Goal: Task Accomplishment & Management: Use online tool/utility

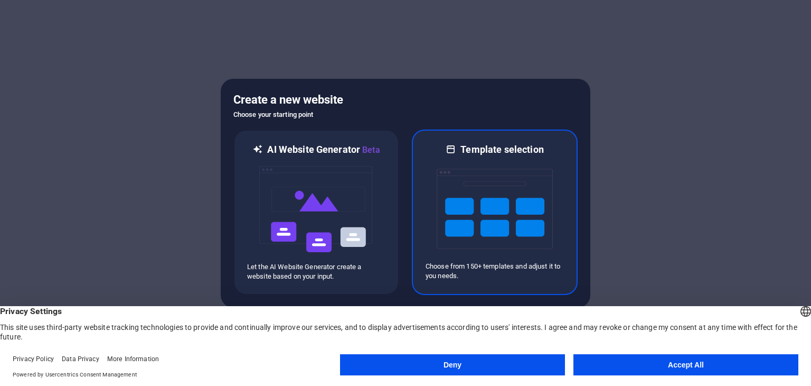
click at [523, 209] on img at bounding box center [495, 209] width 116 height 106
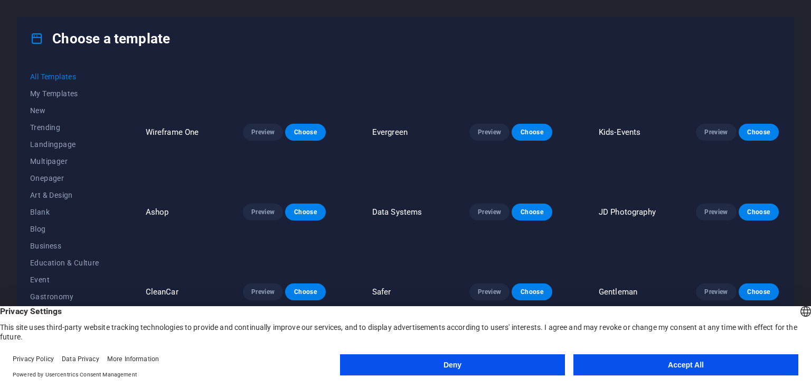
scroll to position [2377, 0]
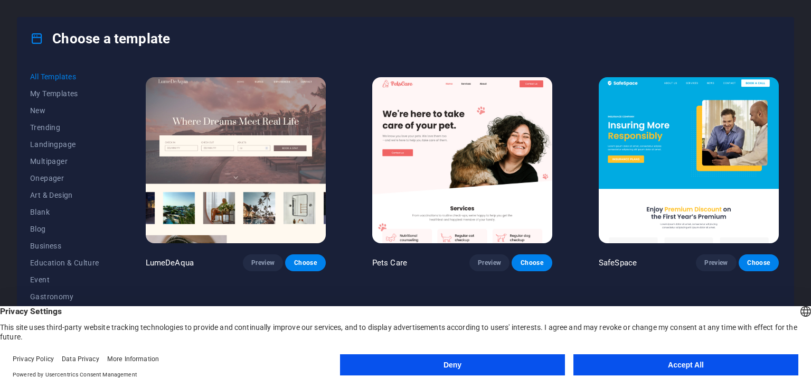
click at [268, 135] on img at bounding box center [236, 160] width 180 height 166
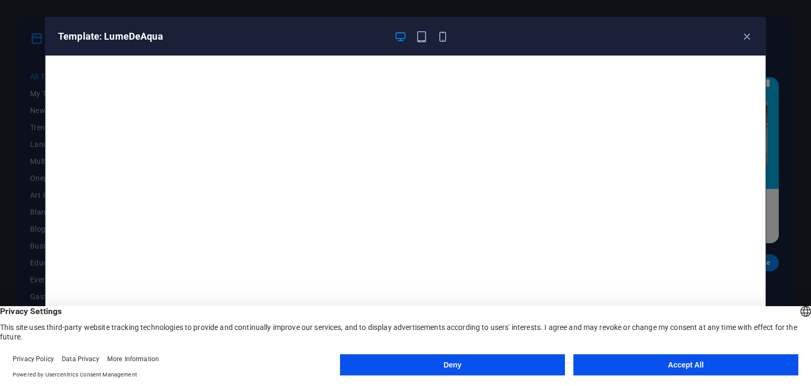
scroll to position [0, 0]
click at [445, 40] on icon "button" at bounding box center [443, 37] width 12 height 12
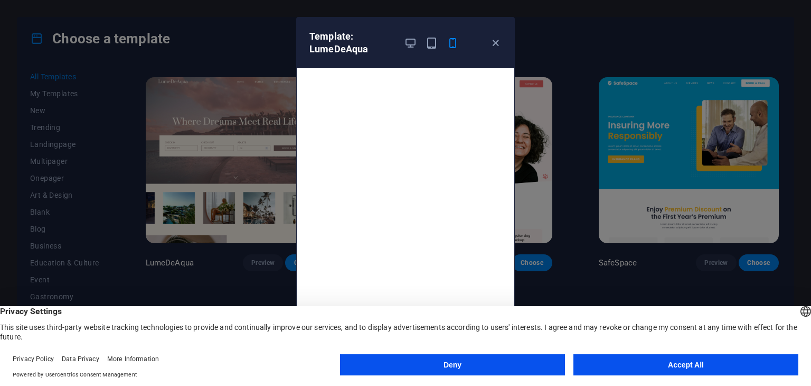
scroll to position [3, 0]
click at [492, 39] on icon "button" at bounding box center [496, 43] width 12 height 12
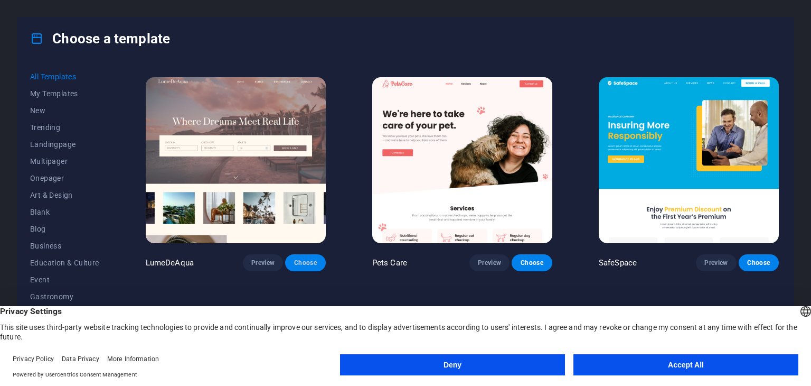
click at [311, 258] on span "Choose" at bounding box center [305, 262] width 23 height 8
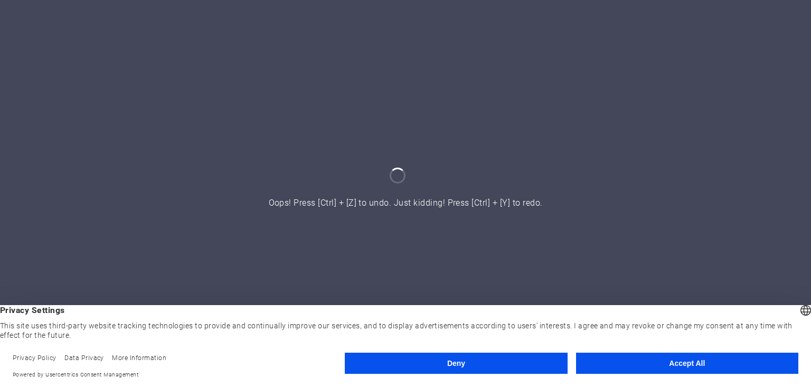
click at [461, 370] on button "Deny" at bounding box center [456, 362] width 222 height 21
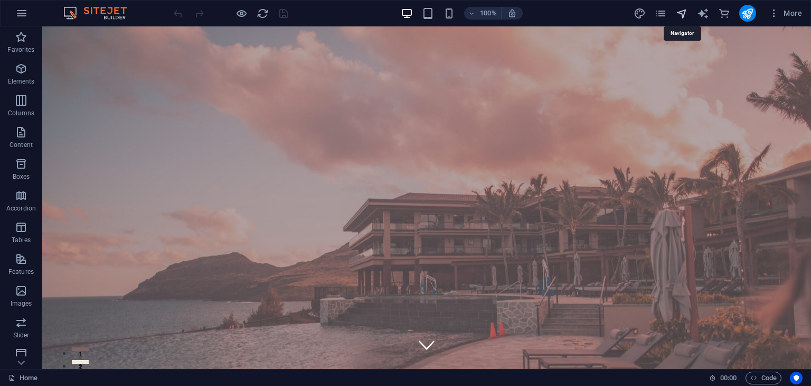
click at [682, 13] on icon "navigator" at bounding box center [682, 13] width 12 height 12
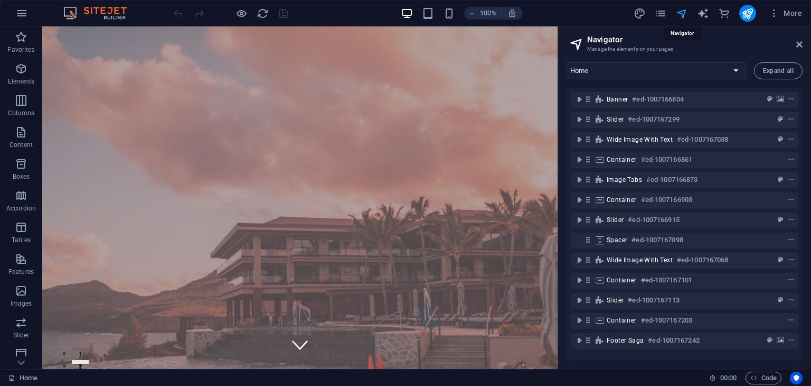
click at [682, 13] on icon "navigator" at bounding box center [682, 13] width 12 height 12
click at [640, 15] on icon "design" at bounding box center [640, 13] width 12 height 12
select select "500"
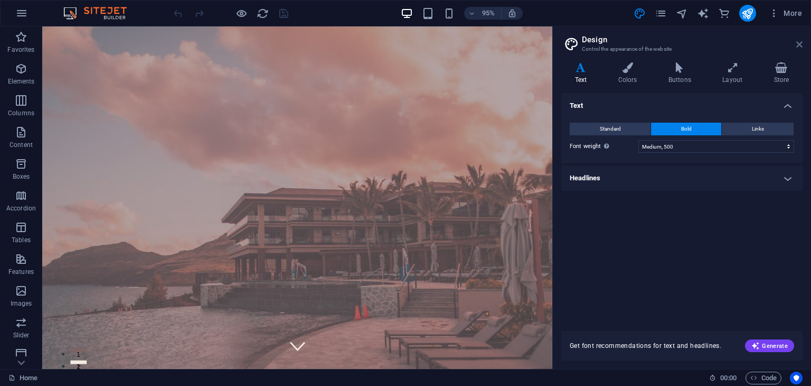
click at [797, 41] on icon at bounding box center [800, 44] width 6 height 8
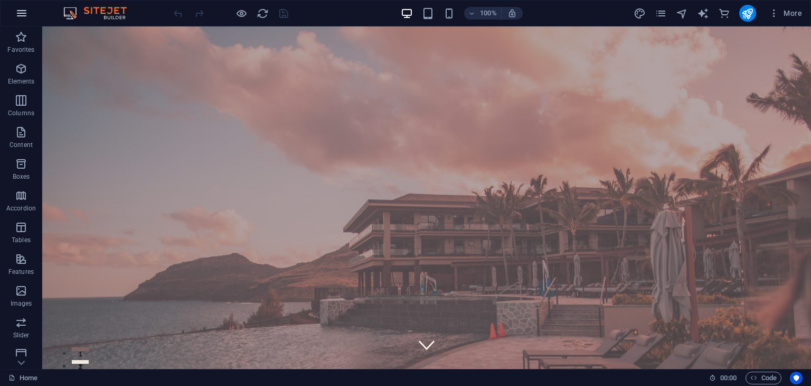
click at [26, 15] on icon "button" at bounding box center [21, 13] width 13 height 13
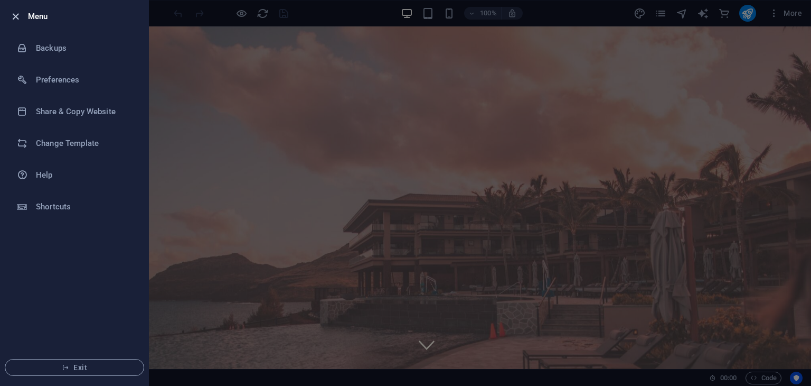
click at [19, 13] on icon "button" at bounding box center [16, 17] width 12 height 12
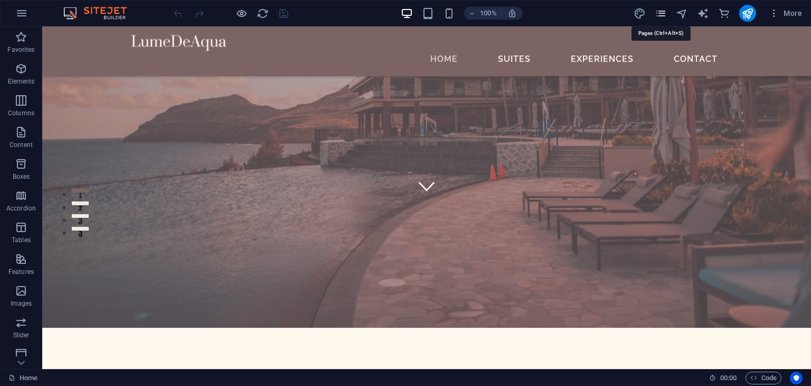
click at [662, 13] on icon "pages" at bounding box center [661, 13] width 12 height 12
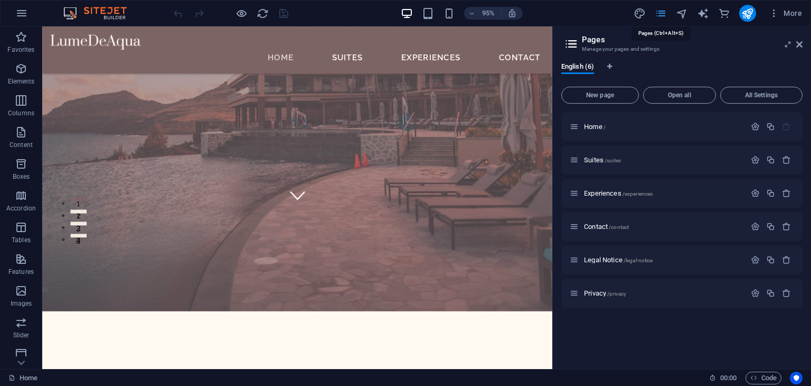
click at [662, 13] on icon "pages" at bounding box center [661, 13] width 12 height 12
click at [801, 43] on icon at bounding box center [800, 44] width 6 height 8
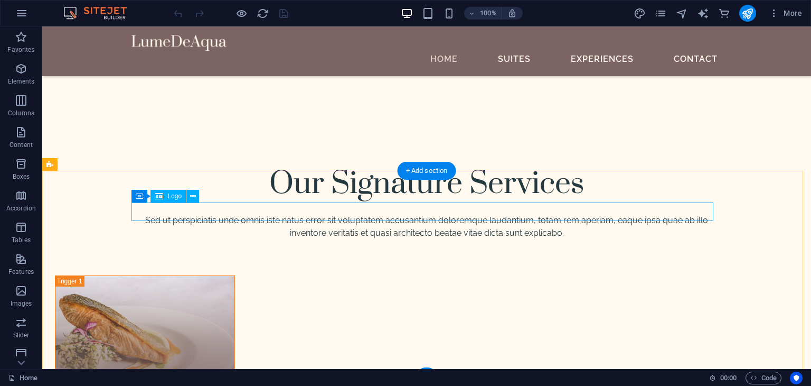
scroll to position [3685, 0]
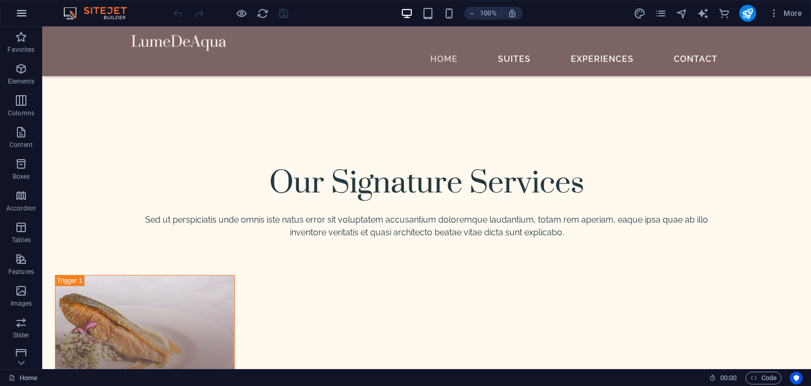
click at [22, 8] on icon "button" at bounding box center [21, 13] width 13 height 13
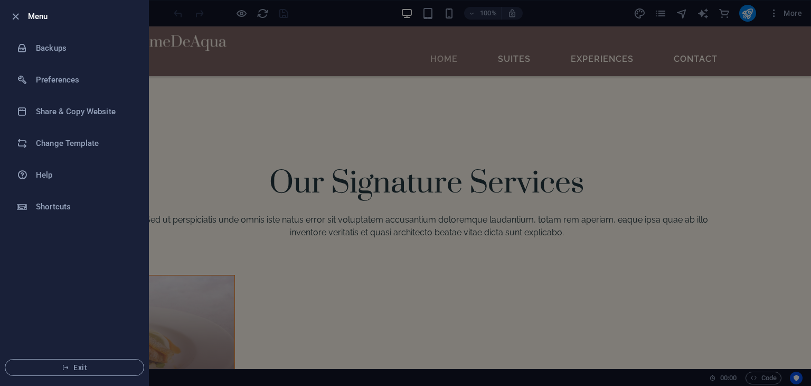
click at [327, 38] on div at bounding box center [405, 193] width 811 height 386
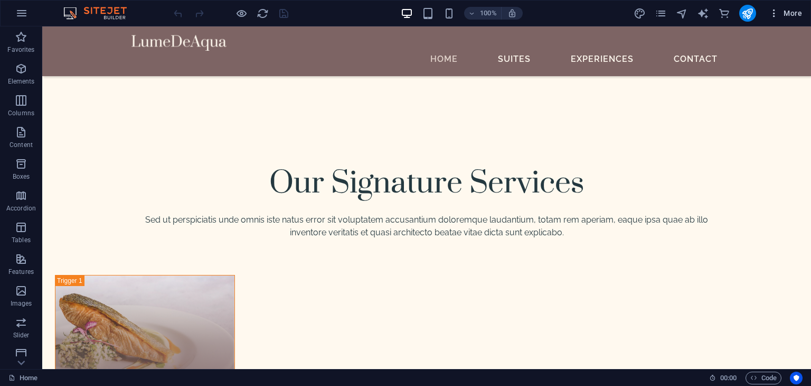
click at [797, 11] on span "More" at bounding box center [785, 13] width 33 height 11
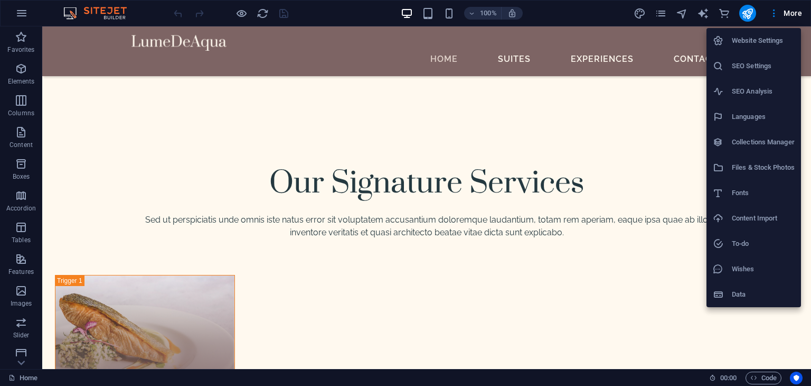
click at [24, 10] on div at bounding box center [405, 193] width 811 height 386
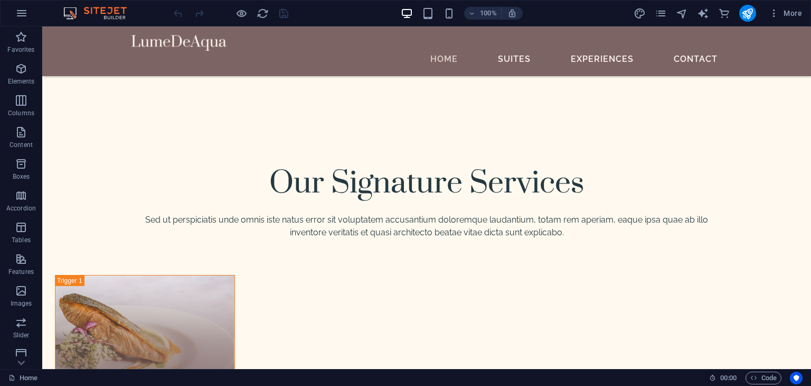
click at [24, 10] on icon "button" at bounding box center [21, 13] width 13 height 13
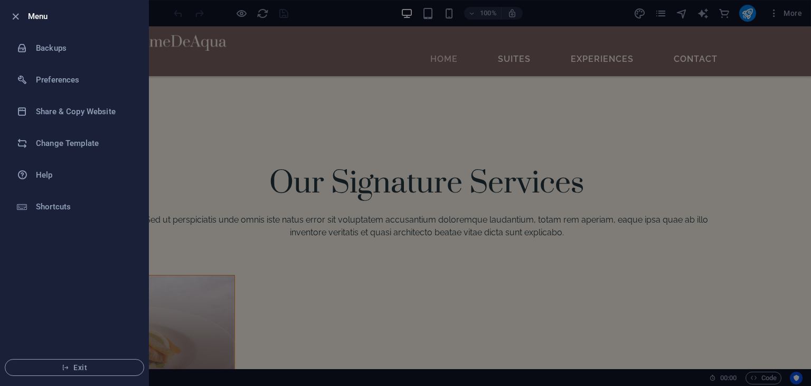
click at [25, 10] on div at bounding box center [18, 16] width 19 height 13
click at [21, 15] on div at bounding box center [18, 16] width 19 height 13
click at [15, 18] on icon "button" at bounding box center [16, 17] width 12 height 12
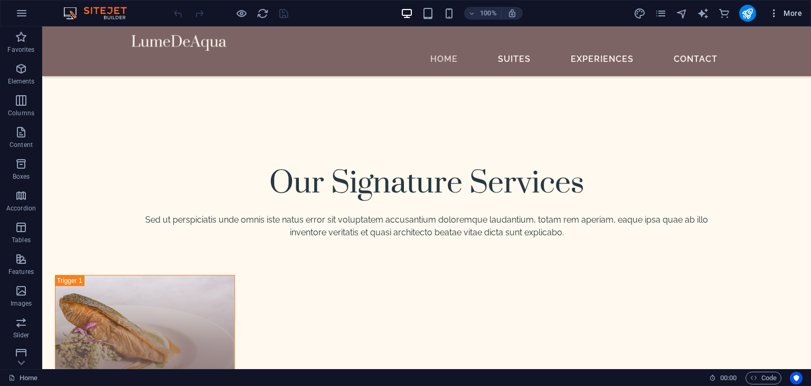
click at [774, 15] on icon "button" at bounding box center [774, 13] width 11 height 11
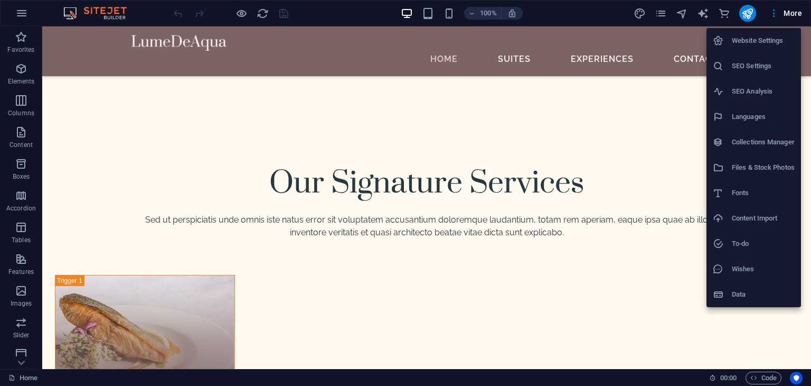
click at [773, 41] on h6 "Website Settings" at bounding box center [763, 40] width 63 height 13
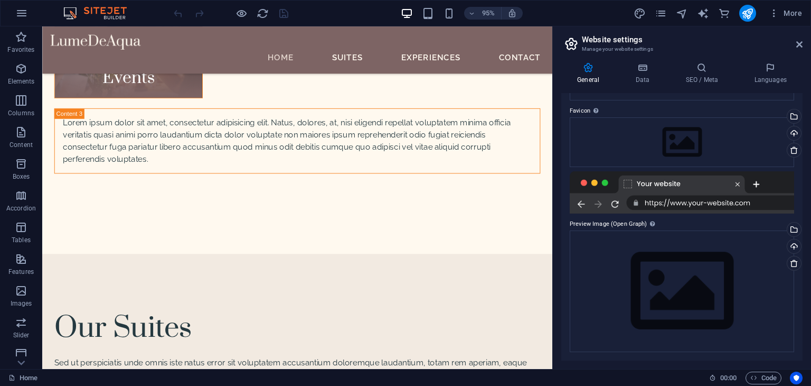
scroll to position [0, 0]
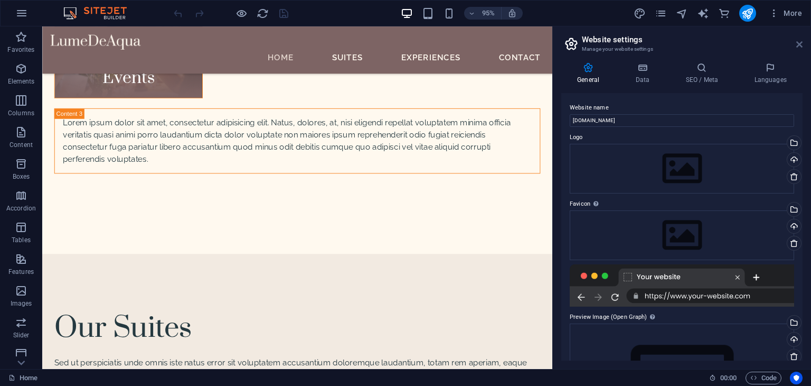
click at [801, 42] on icon at bounding box center [800, 44] width 6 height 8
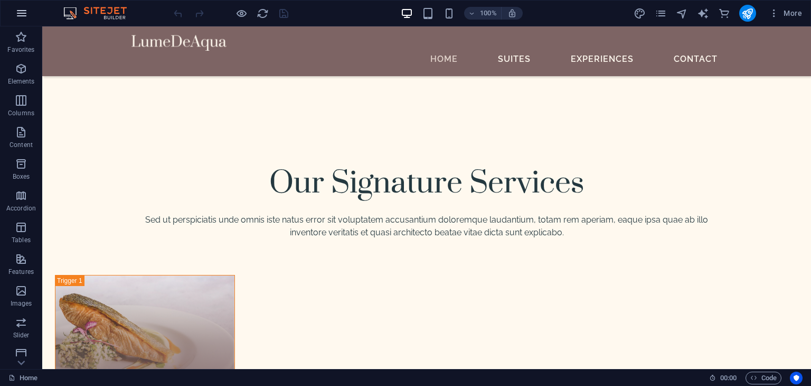
click at [15, 11] on icon "button" at bounding box center [21, 13] width 13 height 13
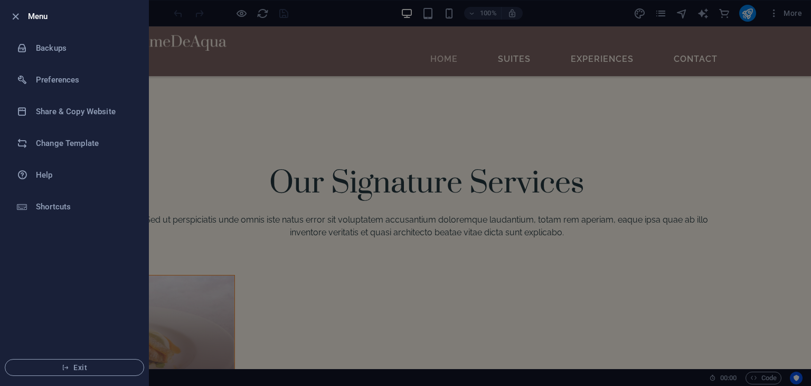
click at [163, 15] on div at bounding box center [405, 193] width 811 height 386
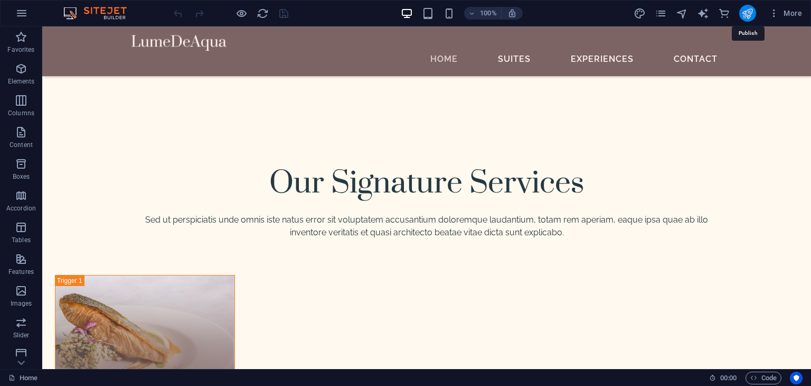
click at [754, 11] on icon "publish" at bounding box center [748, 13] width 12 height 12
